Goal: Navigation & Orientation: Find specific page/section

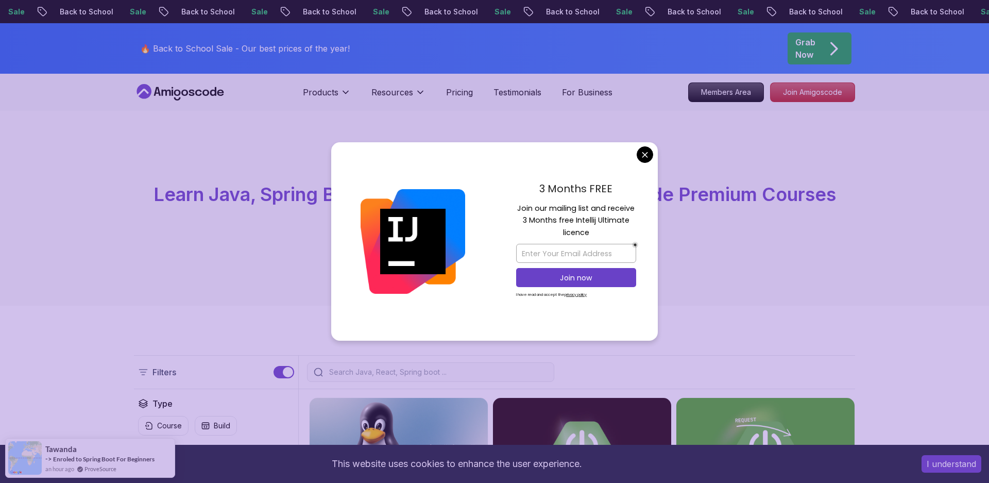
click at [557, 207] on p "Join our mailing list and receive 3 Months free Intellij Ultimate licence" at bounding box center [576, 220] width 120 height 36
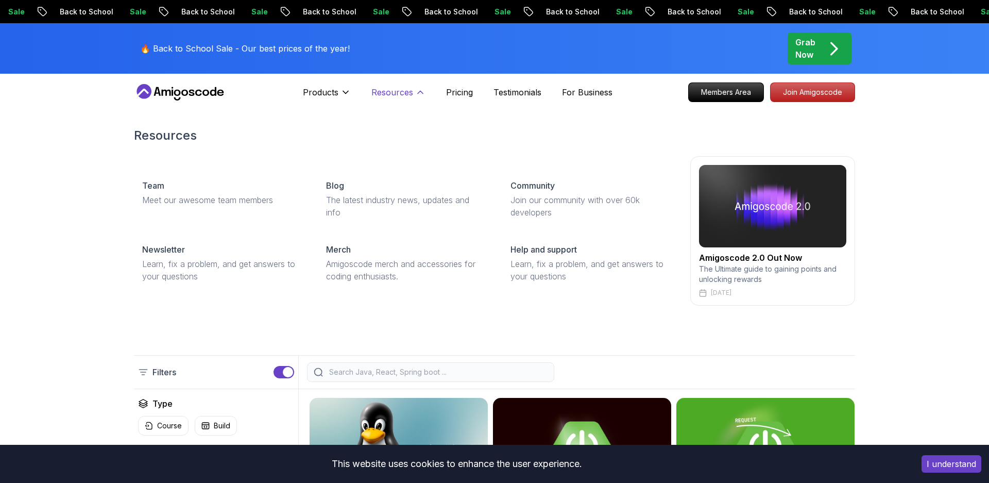
click at [403, 97] on p "Resources" at bounding box center [392, 92] width 42 height 12
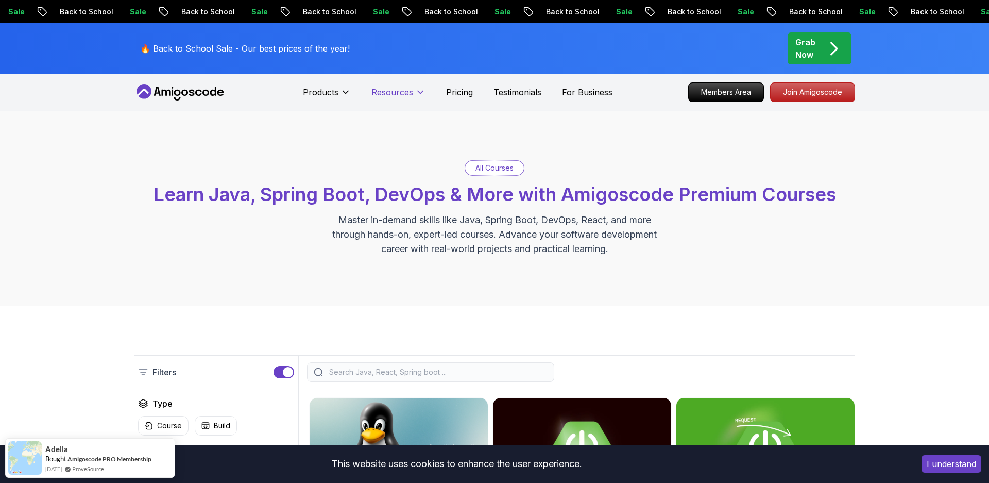
click at [403, 97] on p "Resources" at bounding box center [392, 92] width 42 height 12
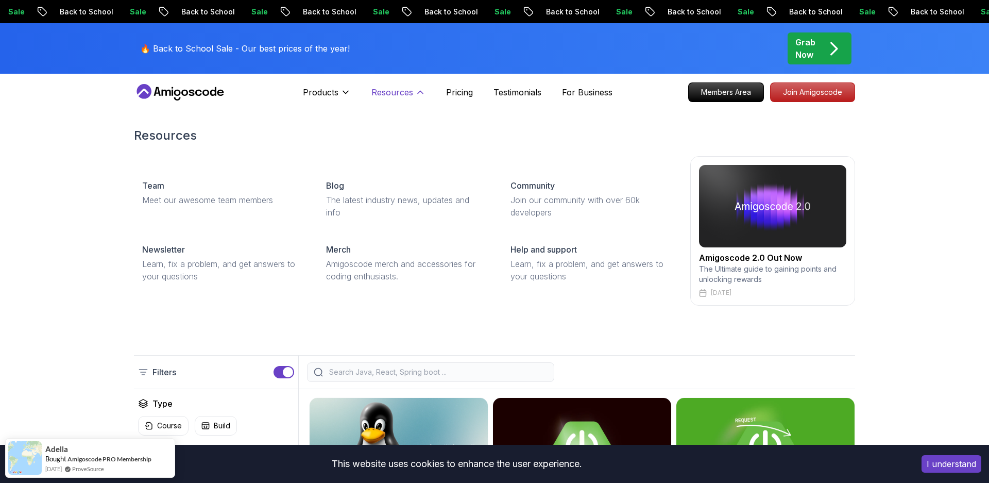
click at [403, 97] on p "Resources" at bounding box center [392, 92] width 42 height 12
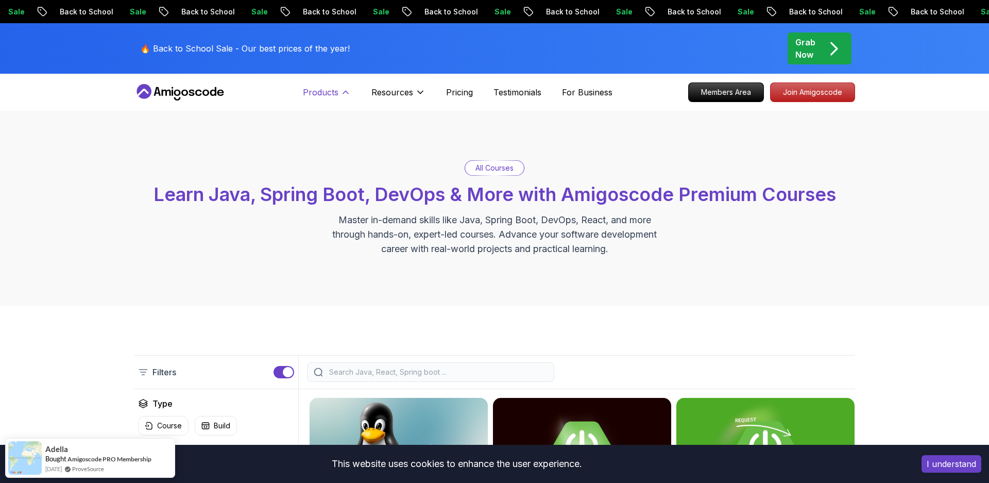
click at [340, 89] on button "Products" at bounding box center [327, 96] width 48 height 21
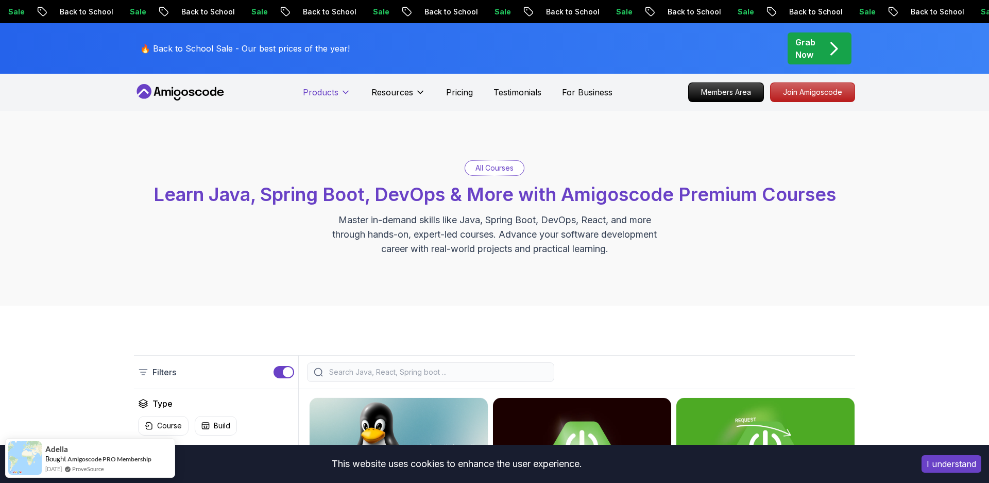
click at [340, 89] on icon at bounding box center [345, 92] width 10 height 10
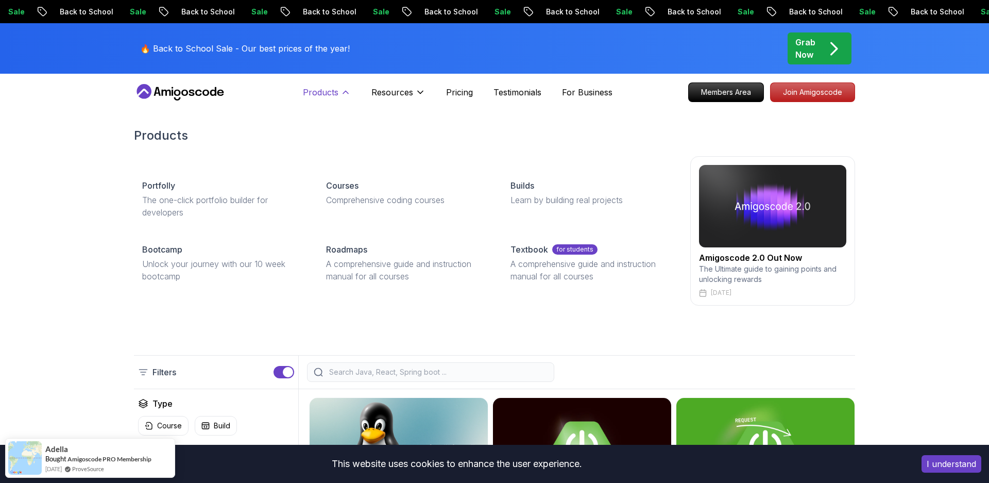
click at [340, 89] on button "Products" at bounding box center [327, 96] width 48 height 21
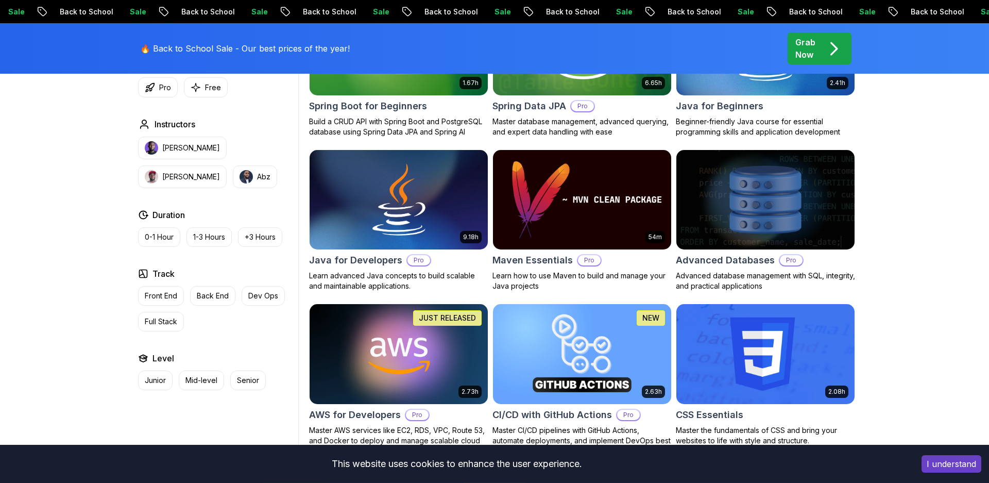
scroll to position [569, 0]
